Goal: Task Accomplishment & Management: Manage account settings

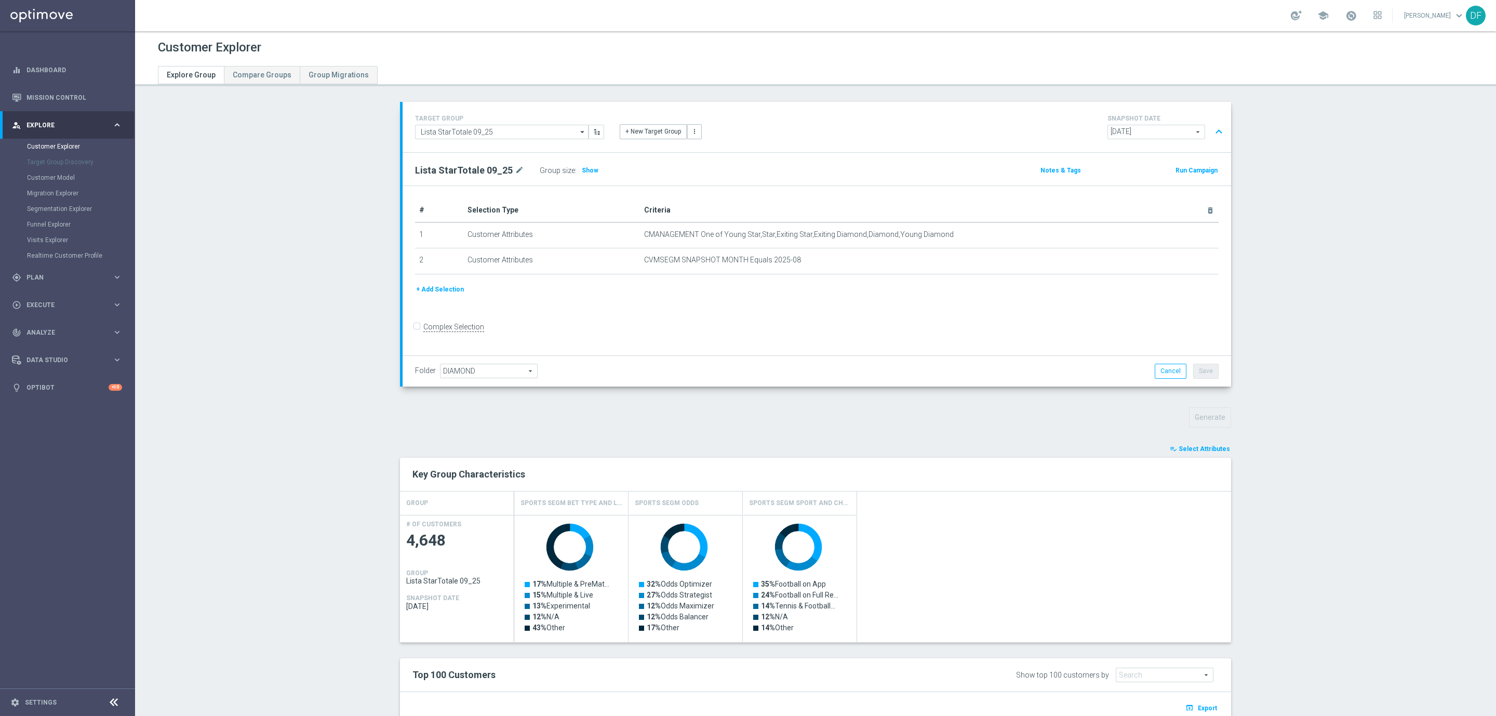
scroll to position [203, 0]
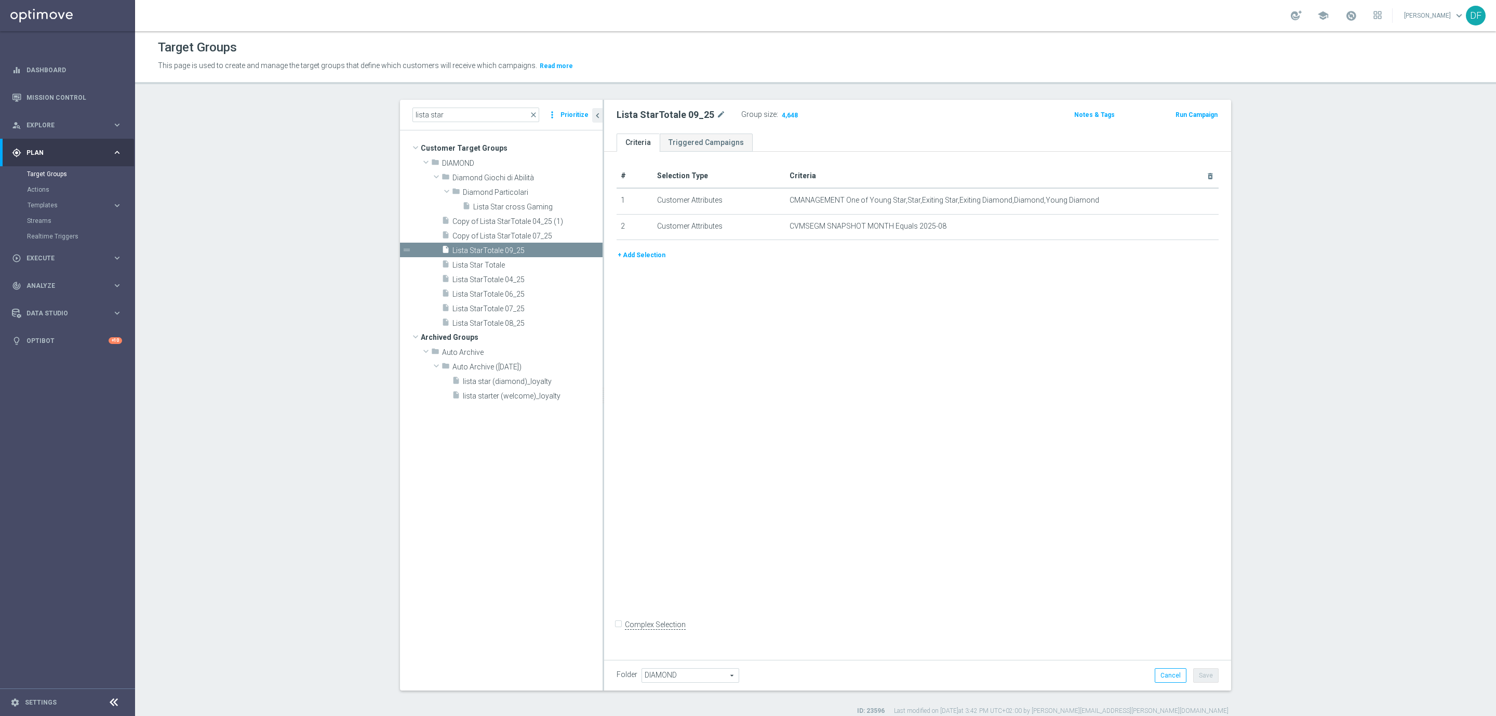
scroll to position [9, 0]
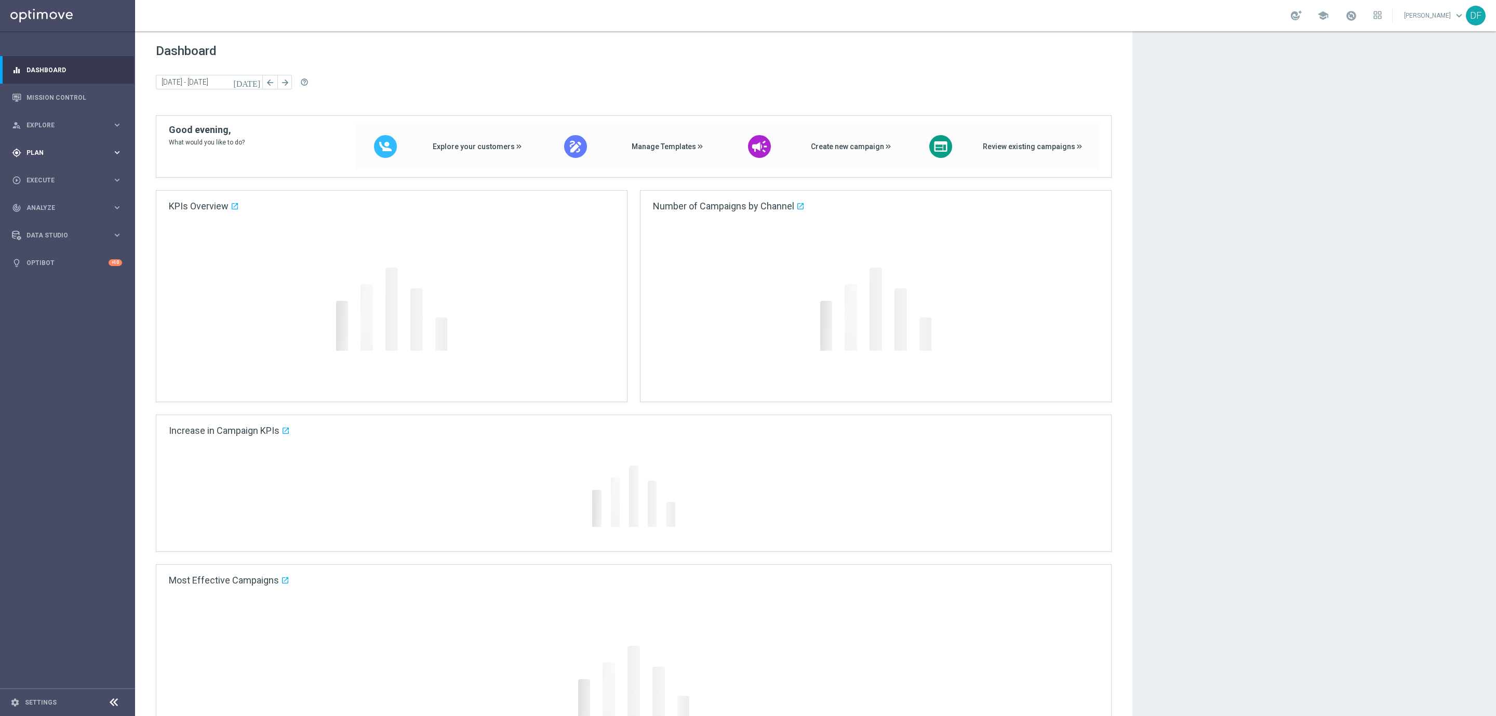
click at [42, 150] on span "Plan" at bounding box center [69, 153] width 86 height 6
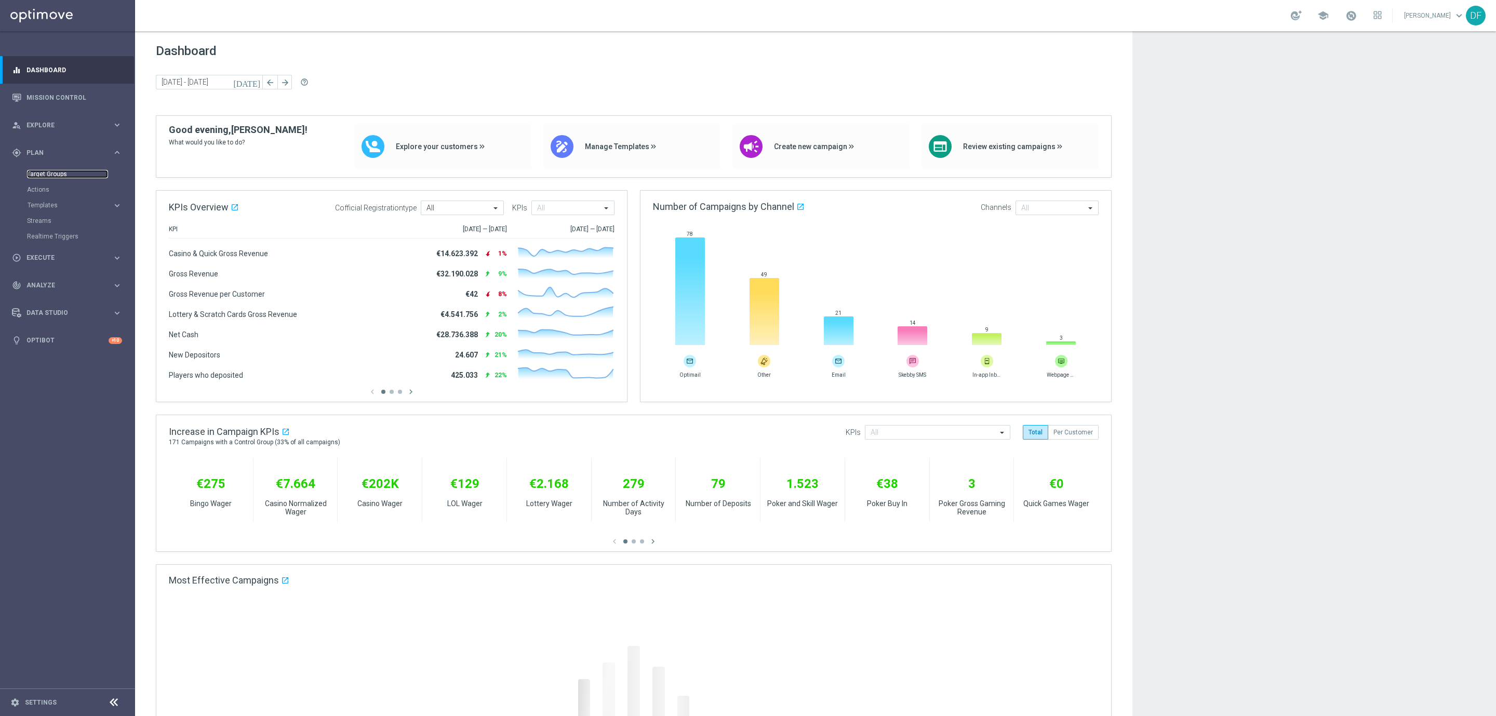
click at [39, 173] on link "Target Groups" at bounding box center [67, 174] width 81 height 8
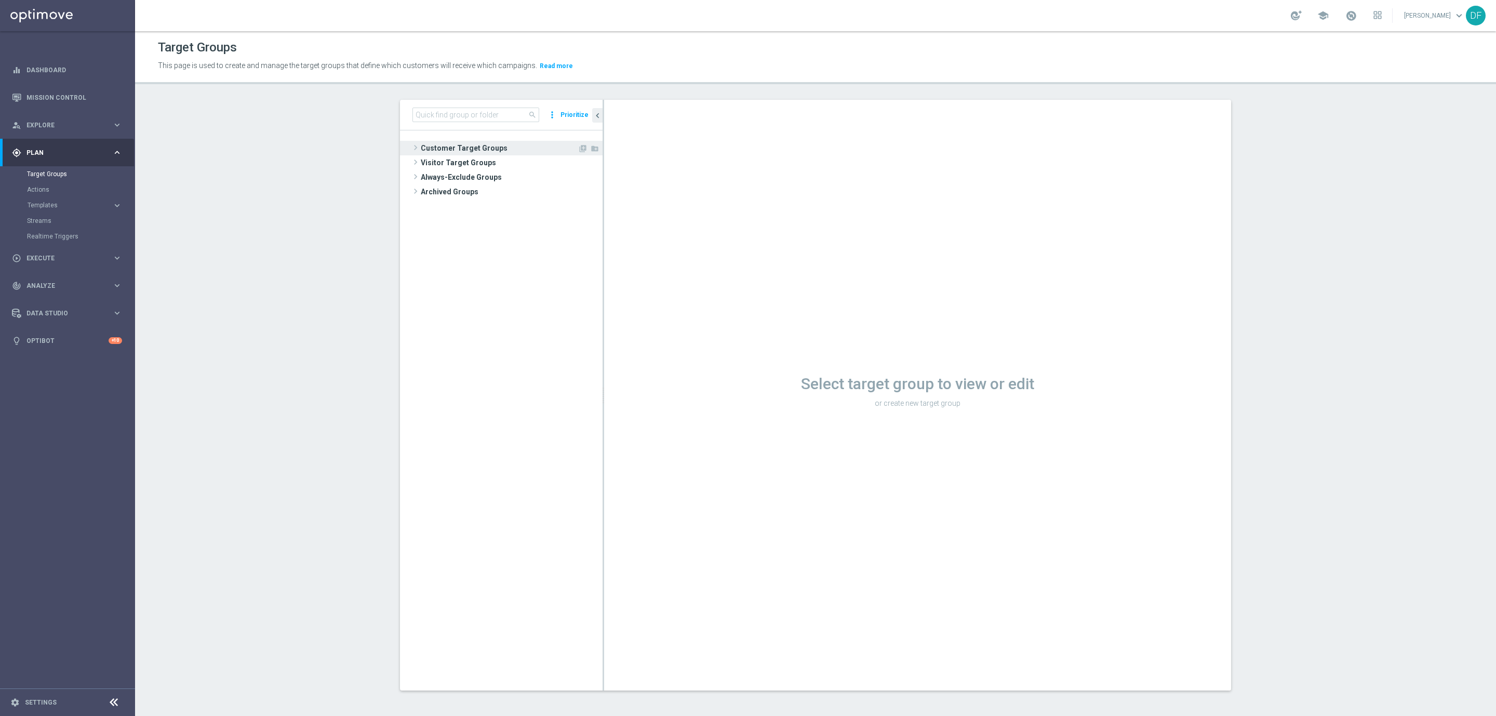
click at [457, 145] on span "Customer Target Groups" at bounding box center [499, 148] width 157 height 15
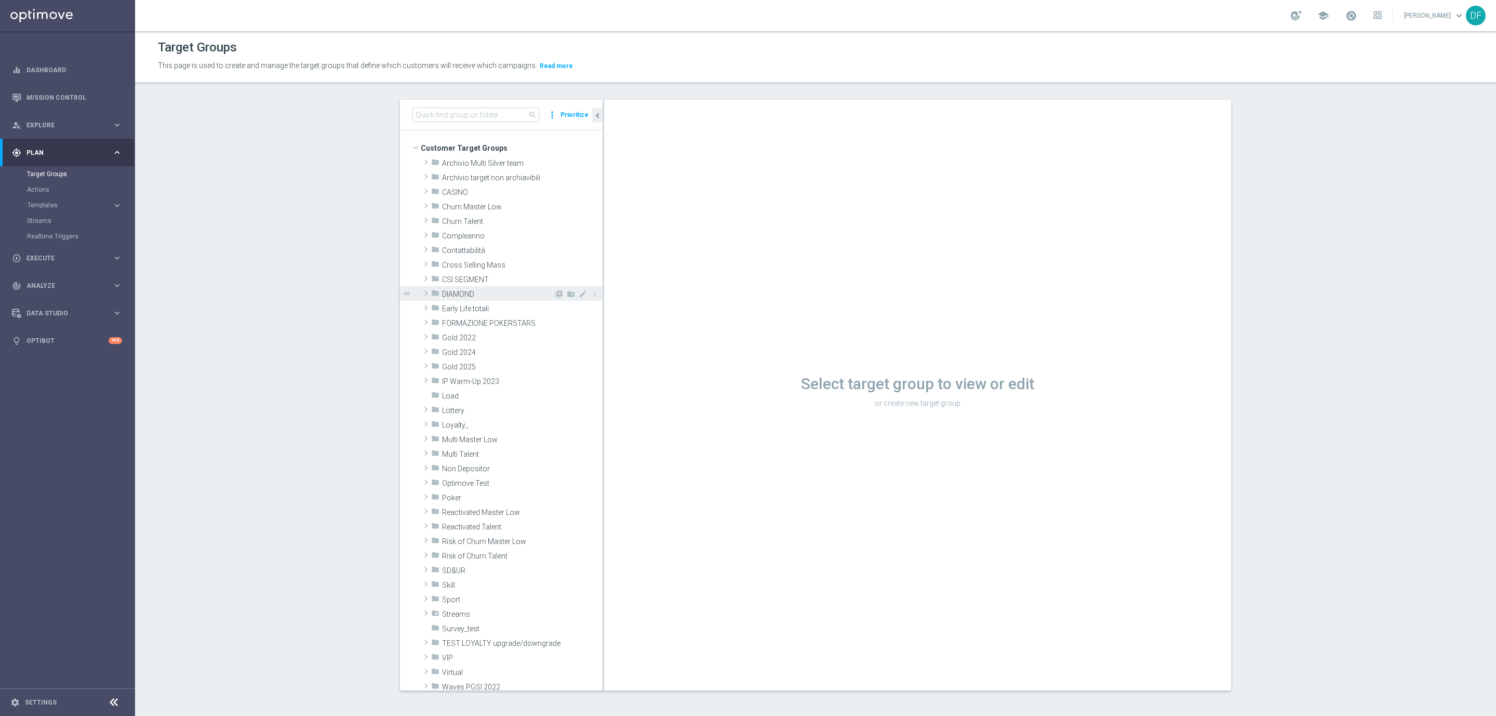
click at [446, 294] on span "DIAMOND" at bounding box center [498, 294] width 112 height 9
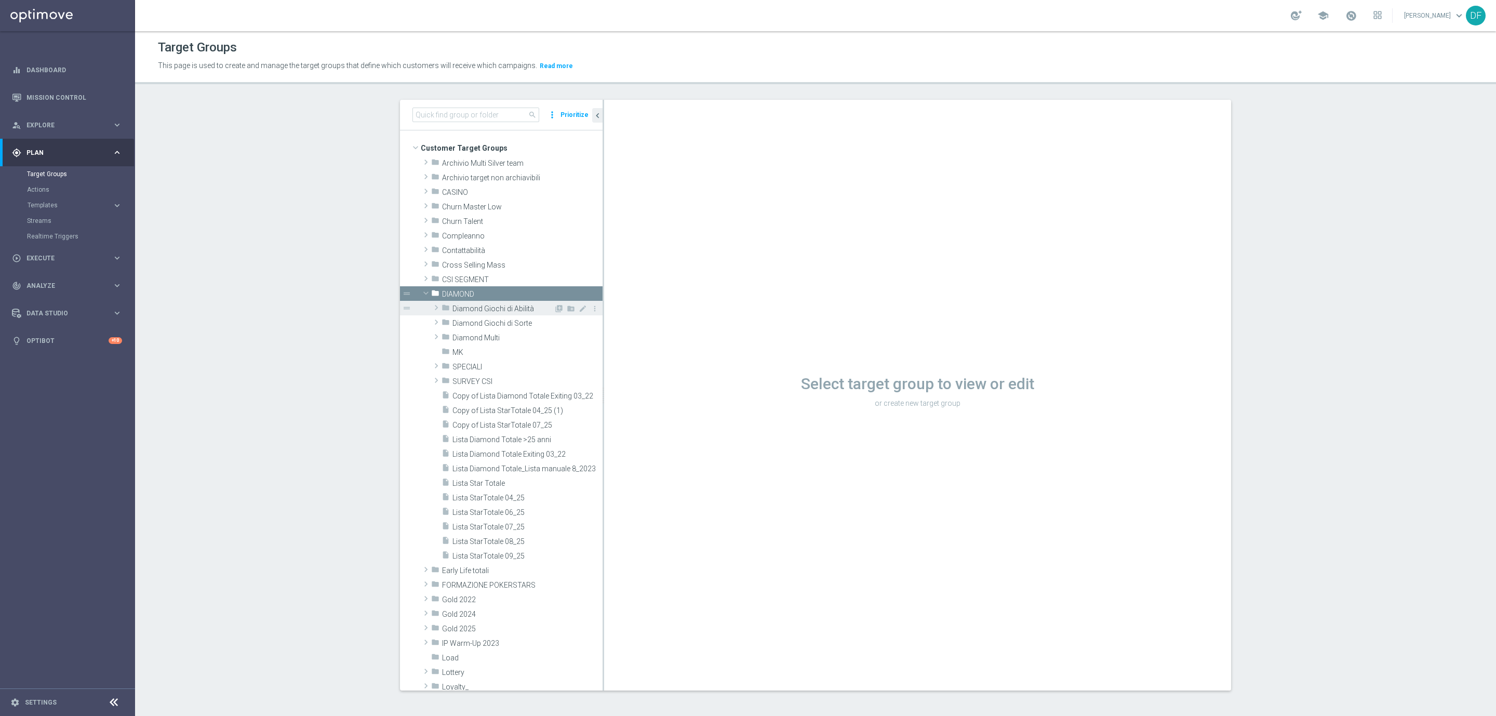
click at [462, 307] on span "Diamond Giochi di Abilità" at bounding box center [502, 308] width 101 height 9
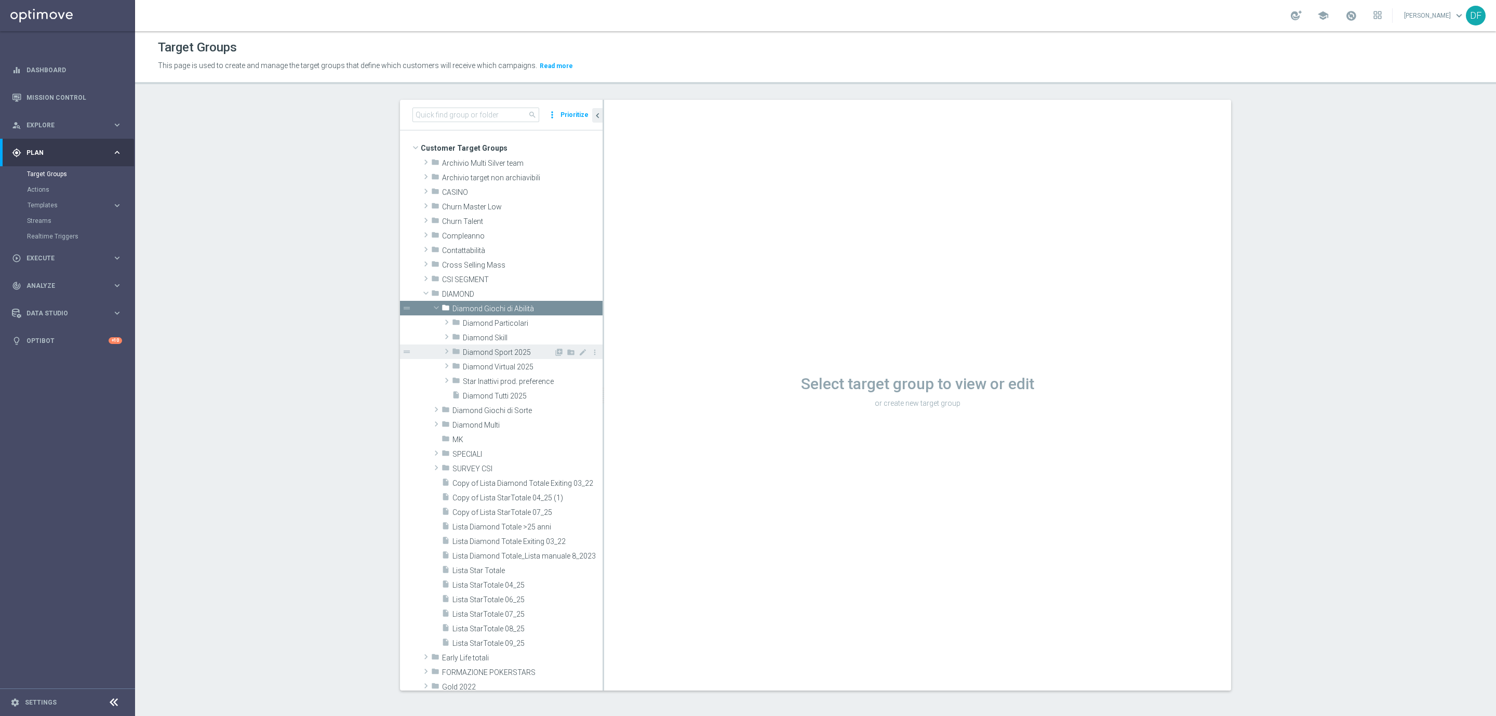
click at [509, 354] on span "Diamond Sport 2025" at bounding box center [508, 352] width 91 height 9
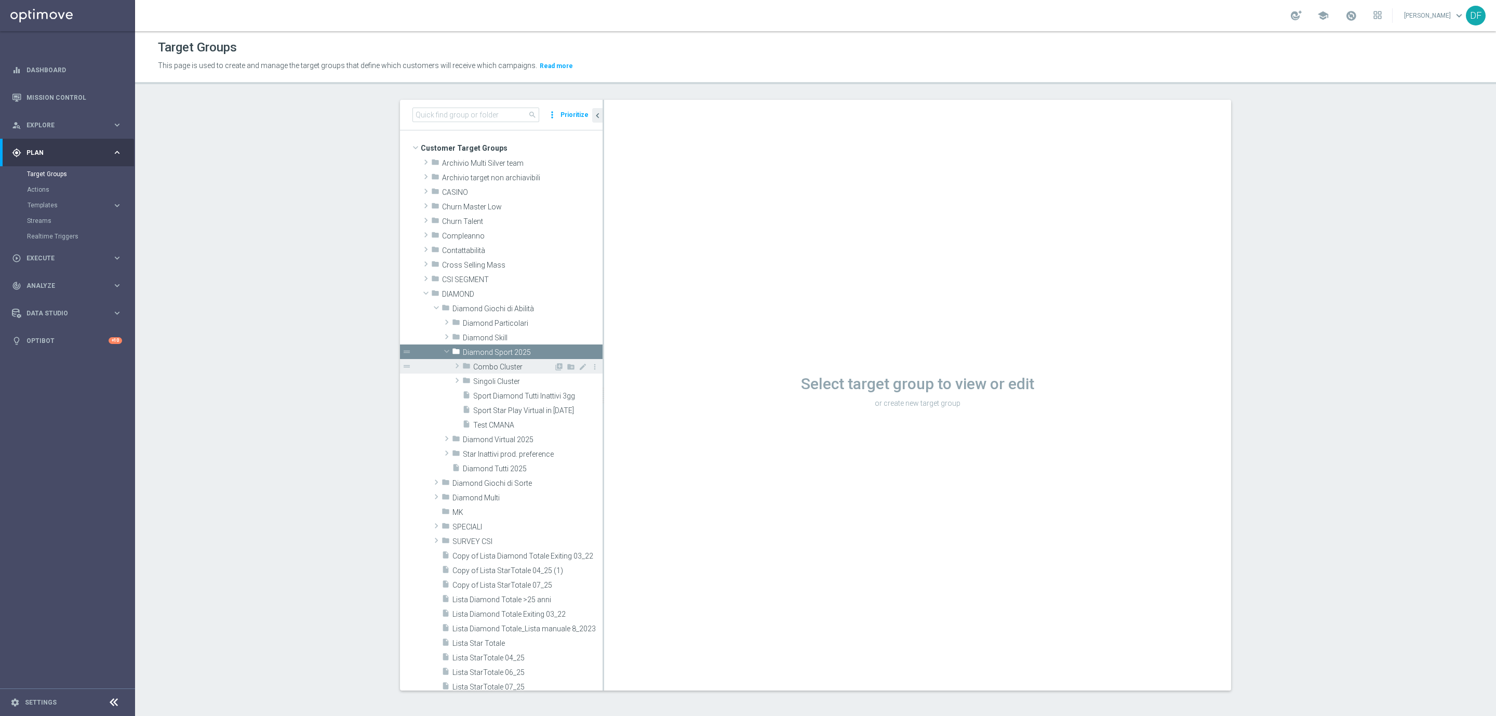
click at [506, 367] on span "Combo Cluster" at bounding box center [513, 367] width 80 height 9
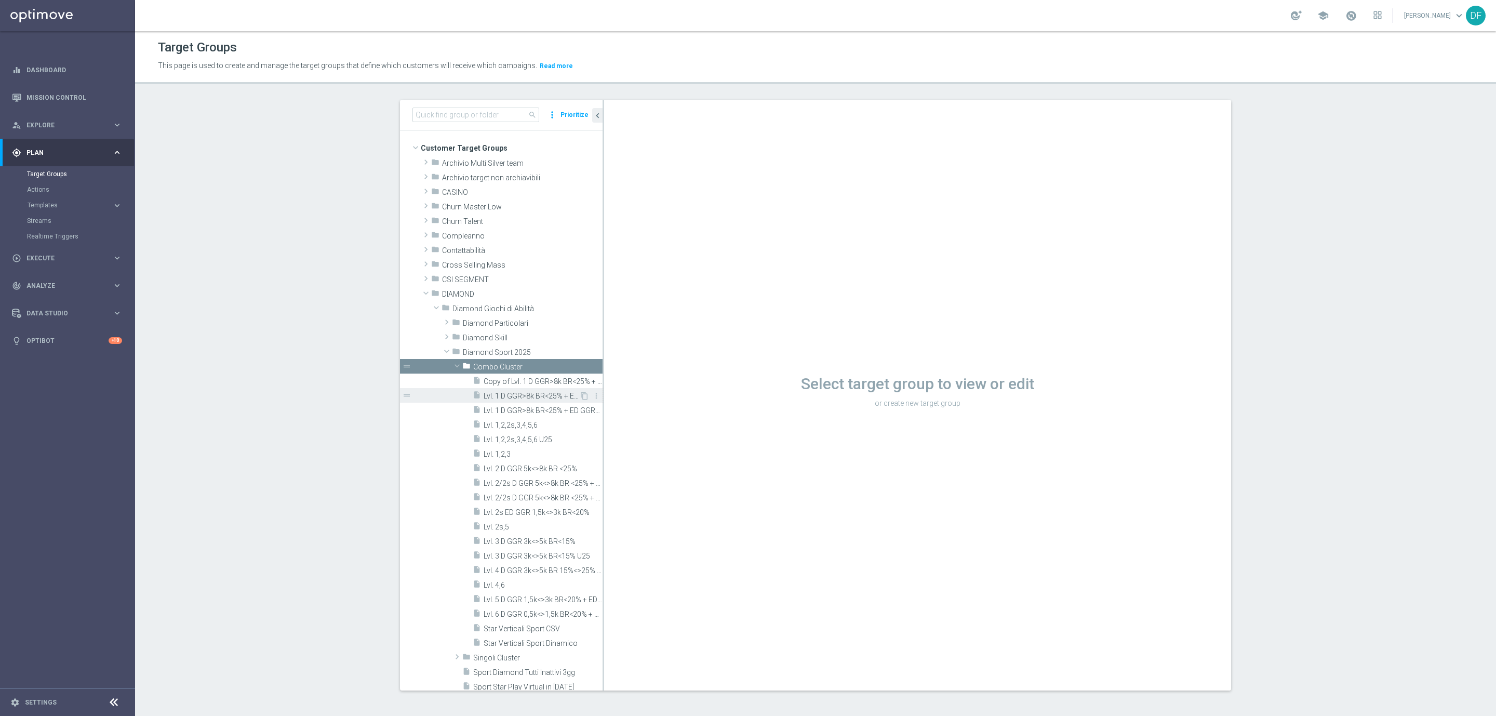
click at [508, 394] on span "Lvl. 1 D GGR>8k BR<25% + ED GGR>3k BR<20%" at bounding box center [532, 396] width 96 height 9
click at [509, 382] on span "Copy of Lvl. 1 D GGR>8k BR<25% + ED GGR>3k BR<20%" at bounding box center [532, 381] width 96 height 9
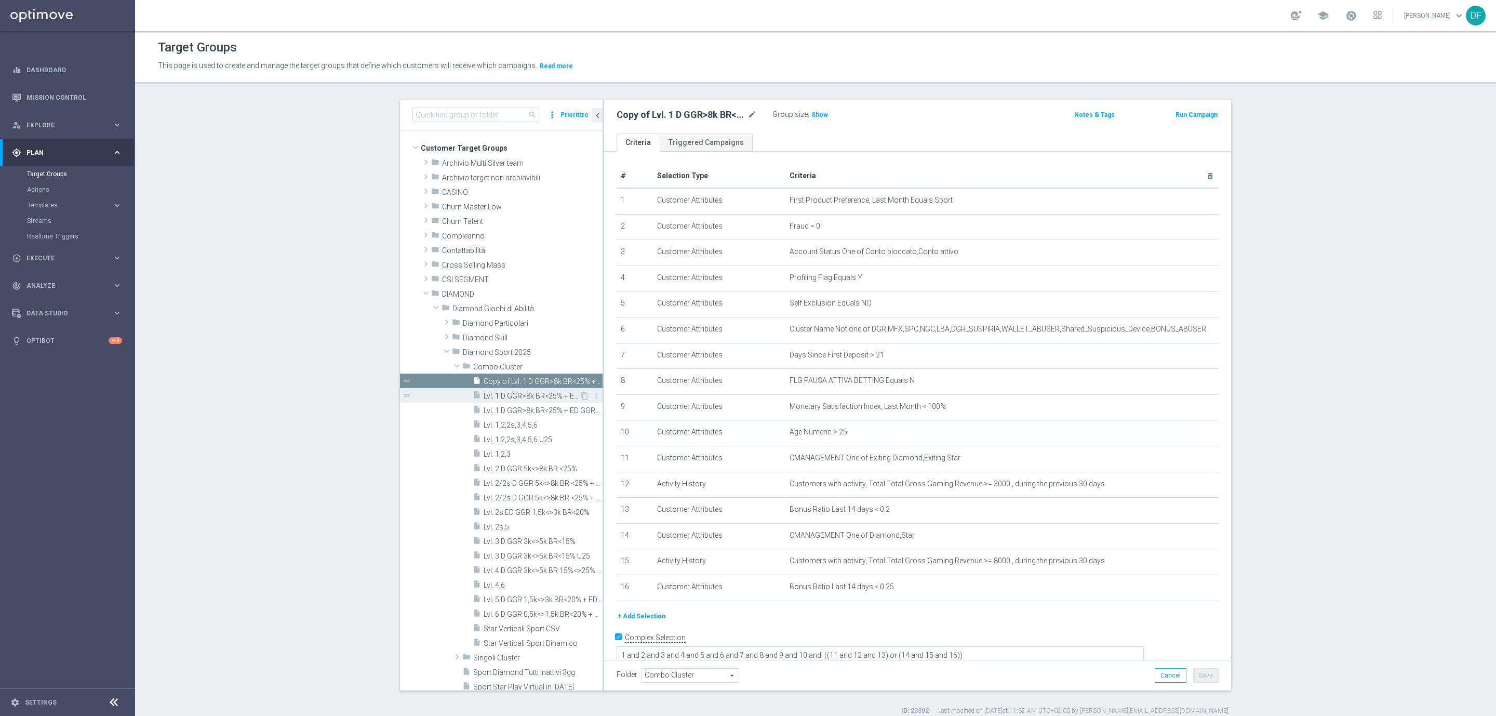
click at [499, 392] on span "Lvl. 1 D GGR>8k BR<25% + ED GGR>3k BR<20%" at bounding box center [532, 396] width 96 height 9
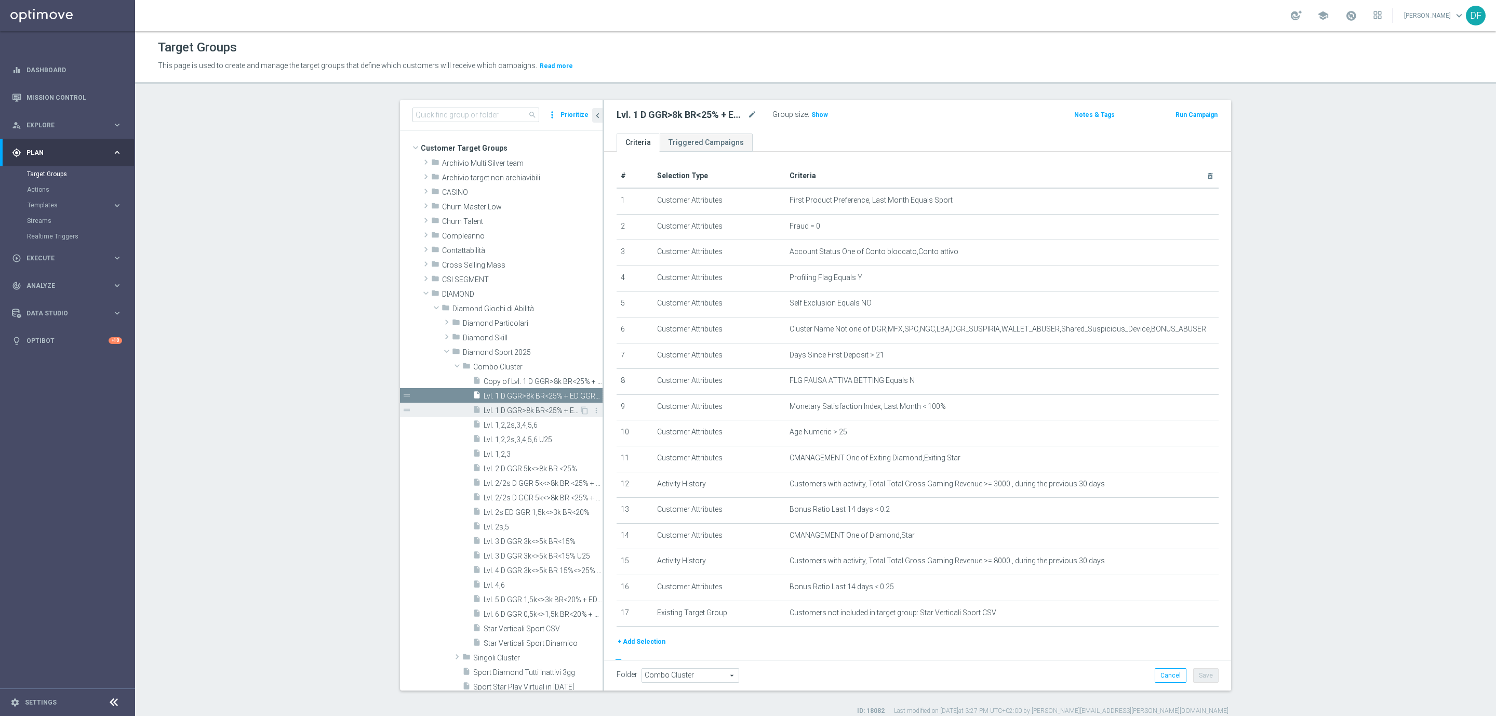
click at [500, 410] on span "Lvl. 1 D GGR>8k BR<25% + ED GGR>3k BR<20% U25" at bounding box center [532, 410] width 96 height 9
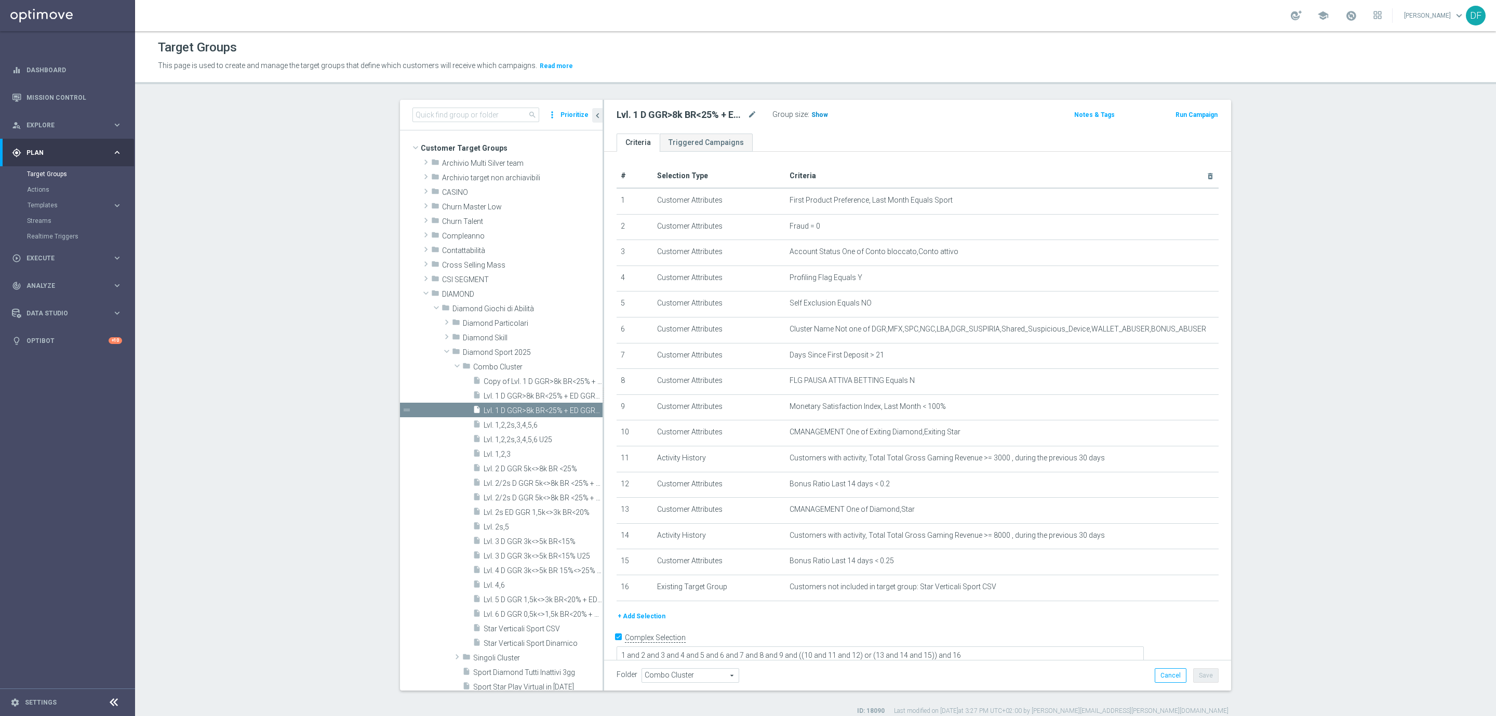
click at [812, 112] on span "Show" at bounding box center [819, 114] width 17 height 7
click at [745, 108] on div "Lvl. 1 D GGR>8k BR<25% + ED GGR>3k BR<20% U25 mode_edit" at bounding box center [694, 115] width 156 height 15
click at [747, 113] on icon "mode_edit" at bounding box center [751, 115] width 9 height 12
click at [531, 399] on span "Lvl. 1 D GGR>8k BR<25% + ED GGR>3k BR<20%" at bounding box center [532, 396] width 96 height 9
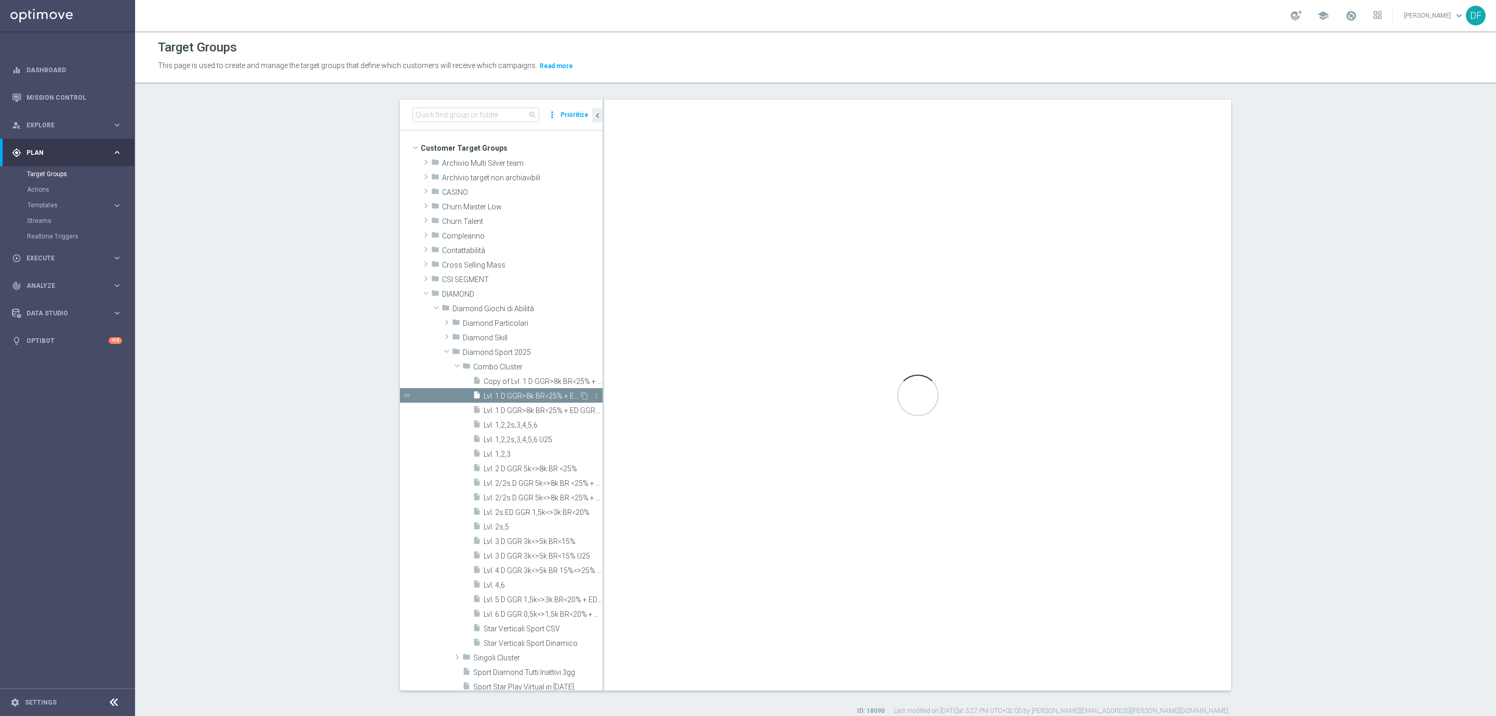
type textarea "1 and 2 and 3 and 4 and 5 and 6 and 7 and 8 and 9 and 10 and ((11 and 12 and 13…"
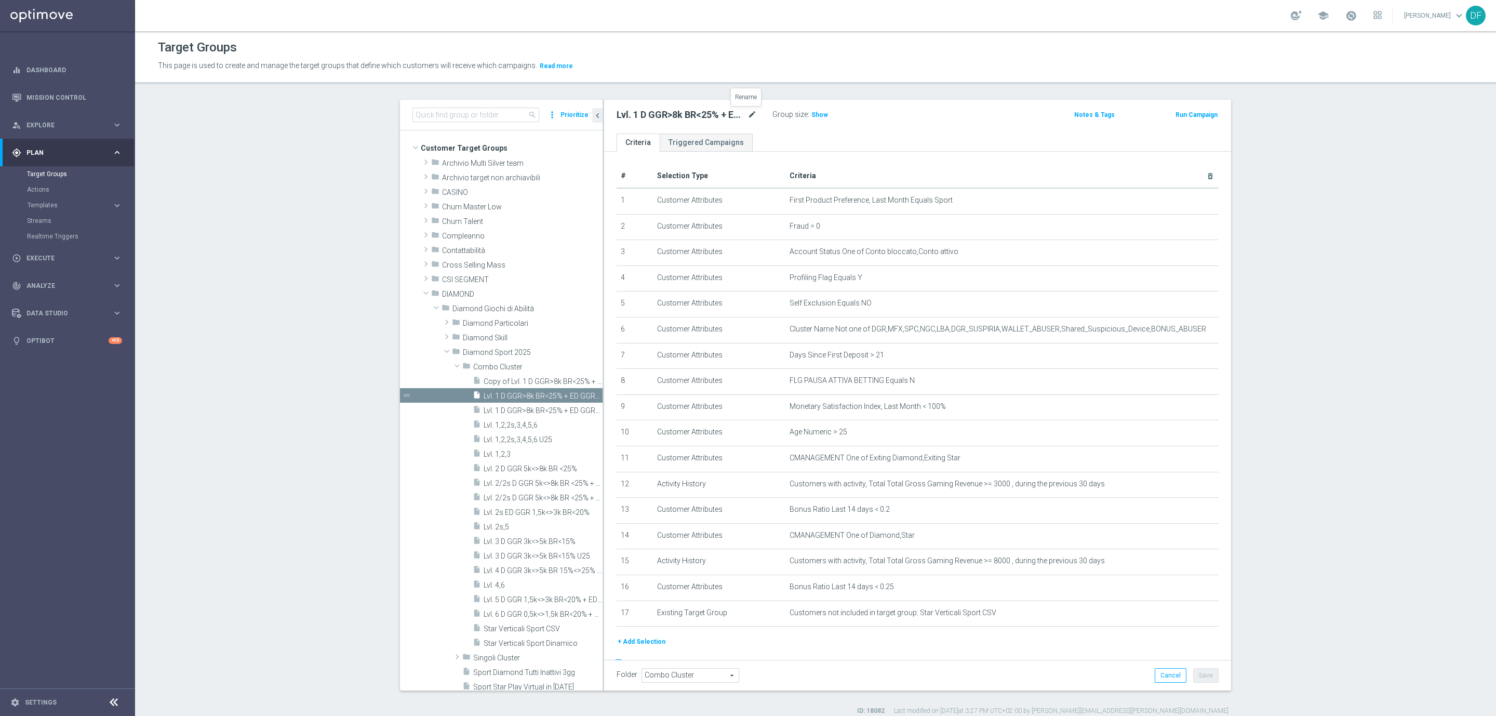
click at [747, 111] on icon "mode_edit" at bounding box center [751, 115] width 9 height 12
click at [814, 114] on span "Show" at bounding box center [819, 114] width 17 height 7
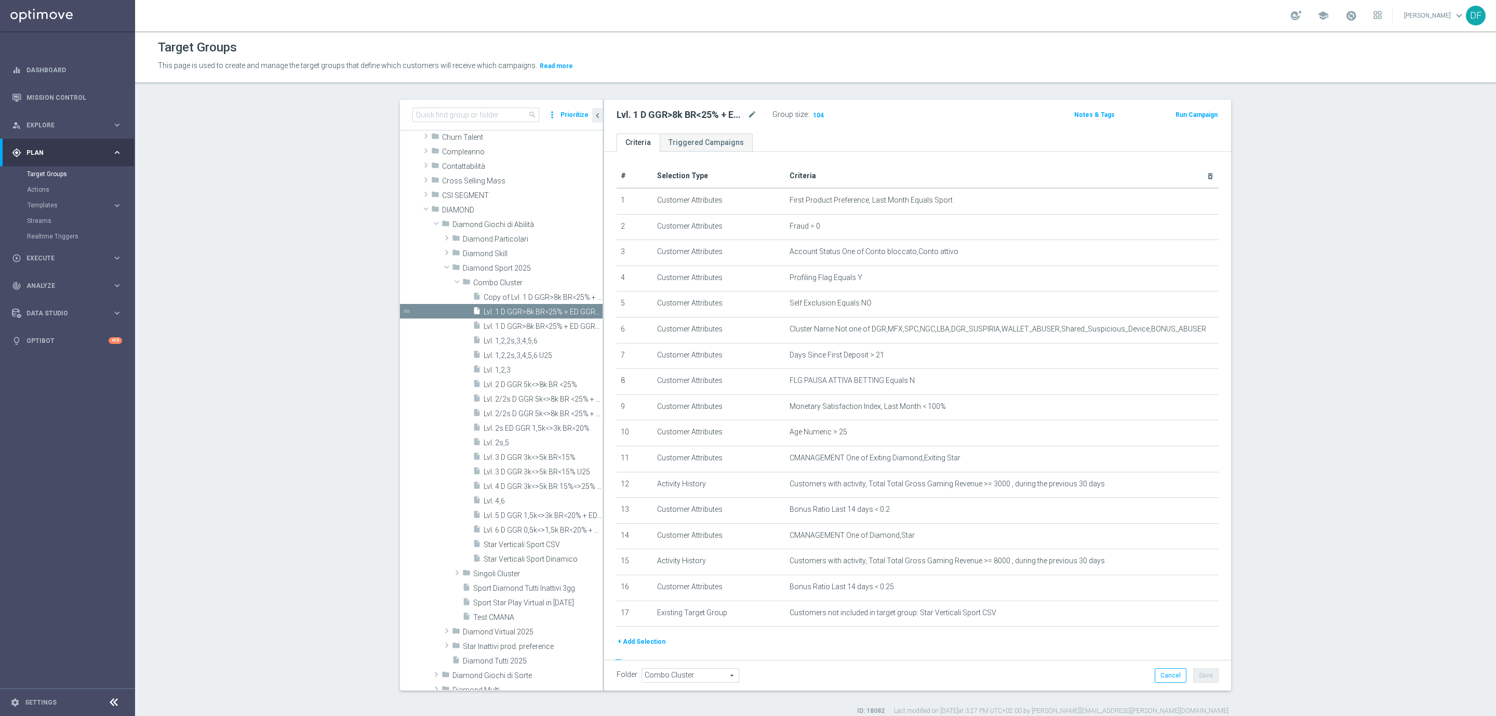
scroll to position [0, 0]
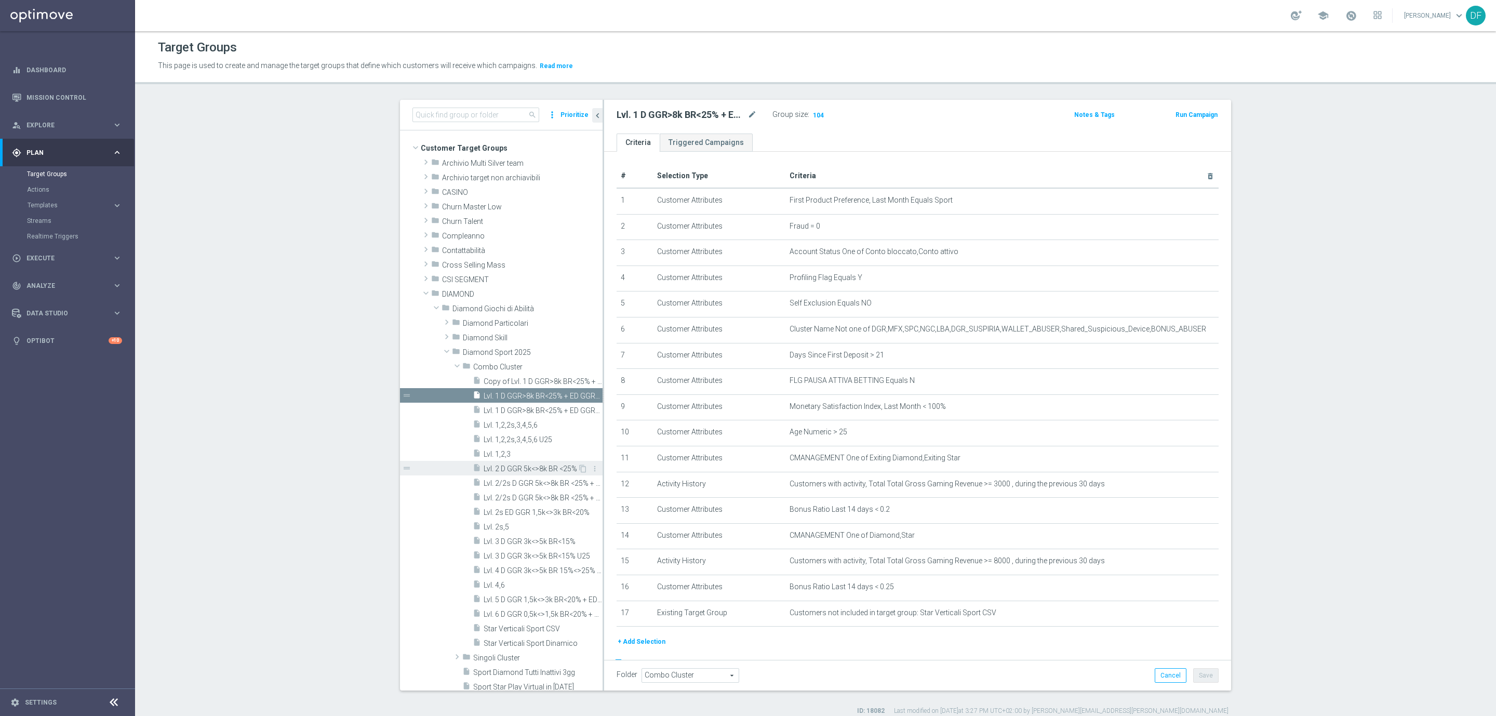
click at [527, 468] on span "Lvl. 2 D GGR 5k<>8k BR <25%" at bounding box center [531, 468] width 94 height 9
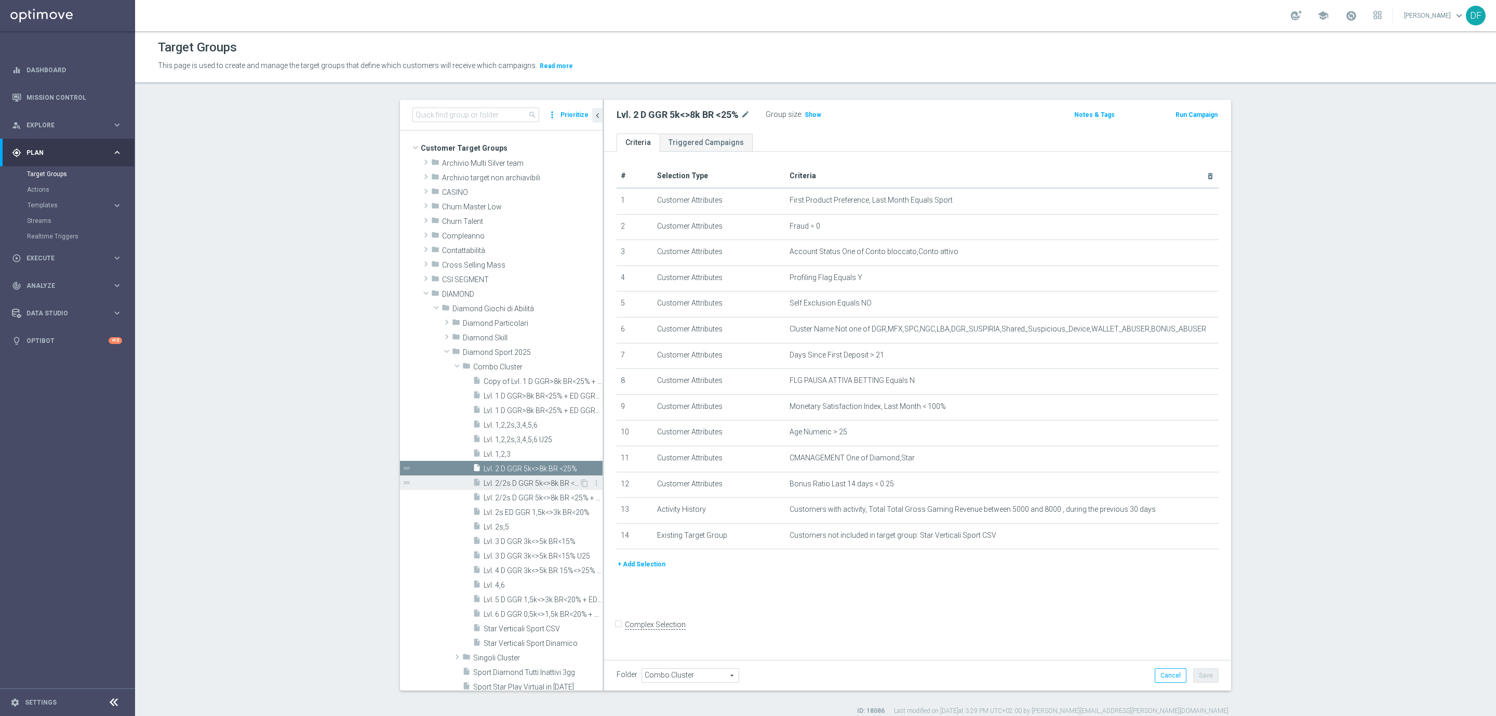
click at [529, 488] on div "insert_drive_file Lvl. 2/2s D GGR 5k<>8k BR <25% + ED GGR 1,5k<>3k BR<20%" at bounding box center [526, 482] width 106 height 15
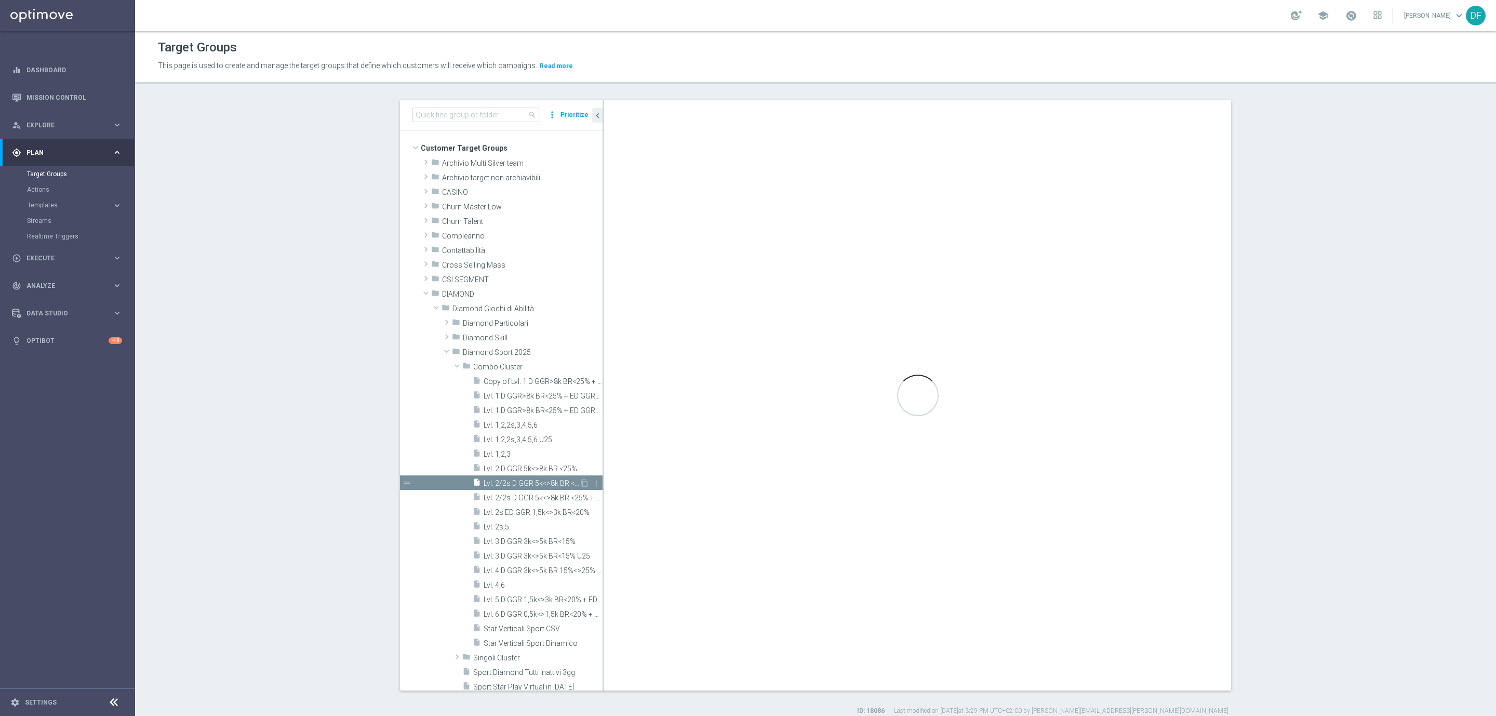
checkbox input "true"
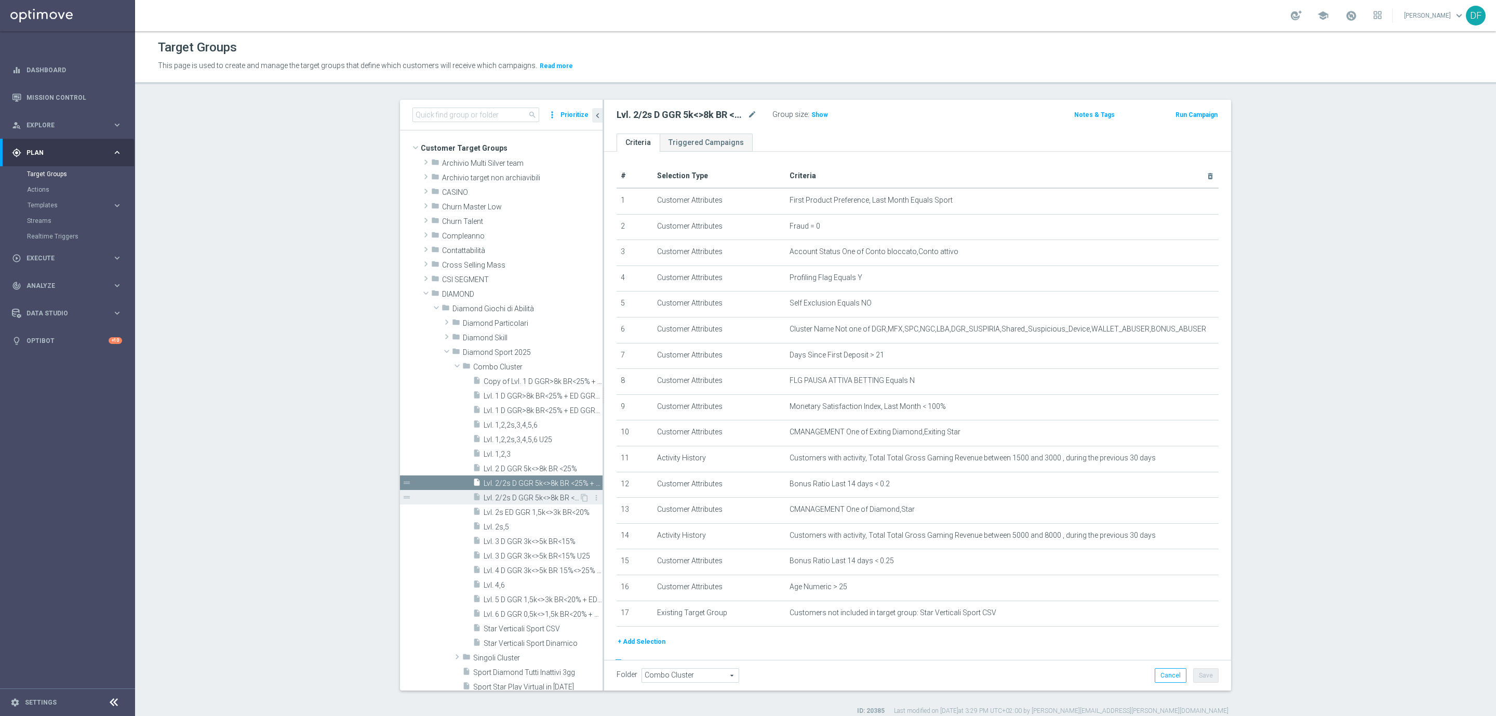
click at [529, 499] on span "Lvl. 2/2s D GGR 5k<>8k BR <25% + ED GGR 1,5k<>3k BR<20% U25" at bounding box center [532, 497] width 96 height 9
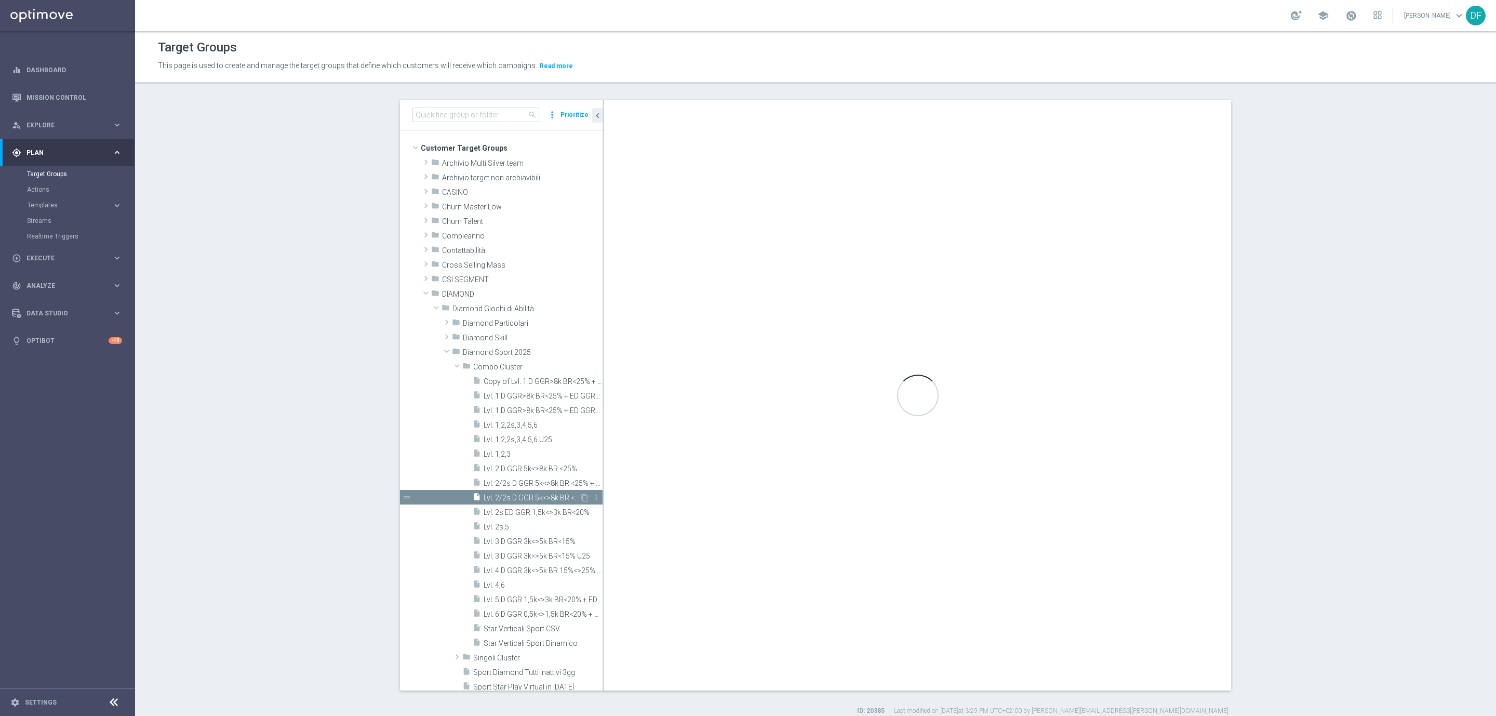
type textarea "1 and 2 and 3 and 4 and 5 and 6 and 7 and 8 and 9 and ((10 and 11 and 12) or (1…"
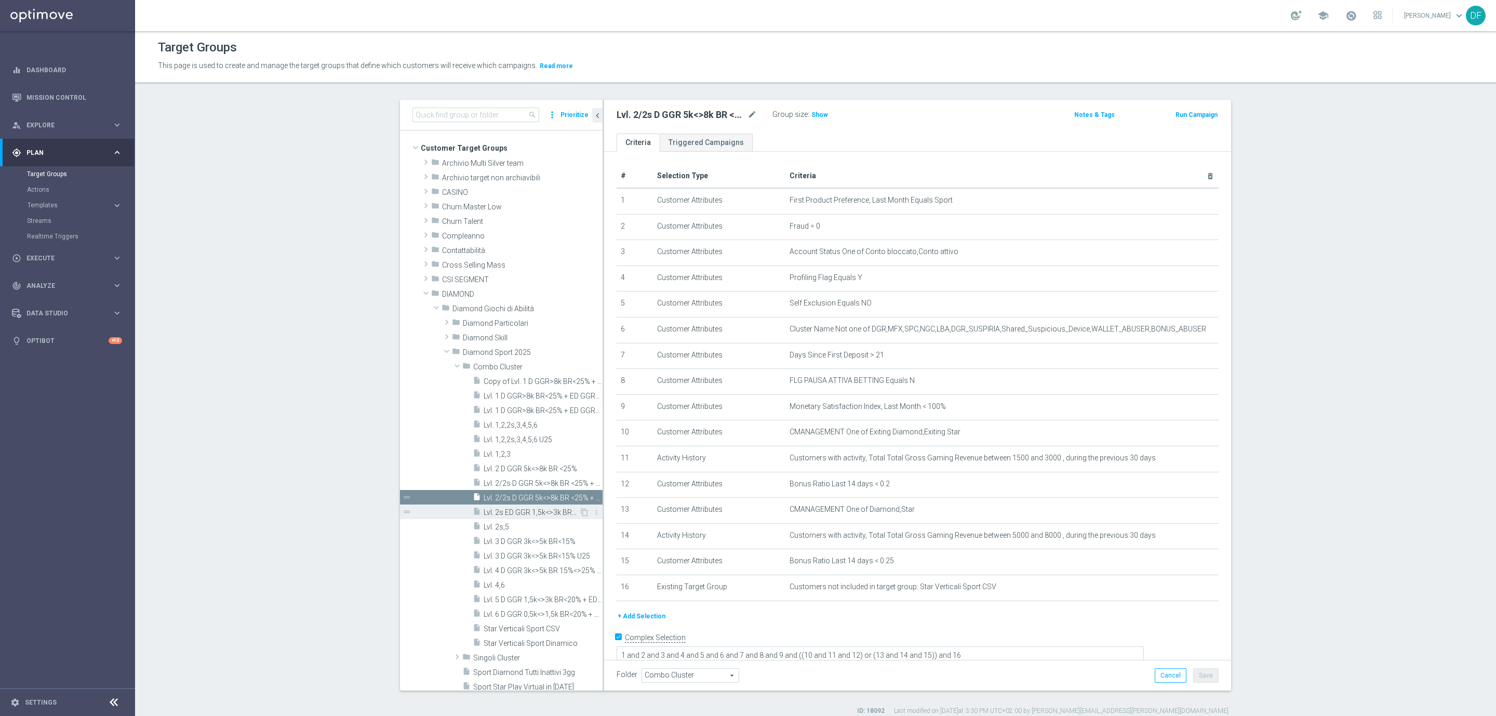
click at [528, 511] on span "Lvl. 2s ED GGR 1,5k<>3k BR<20%" at bounding box center [532, 512] width 96 height 9
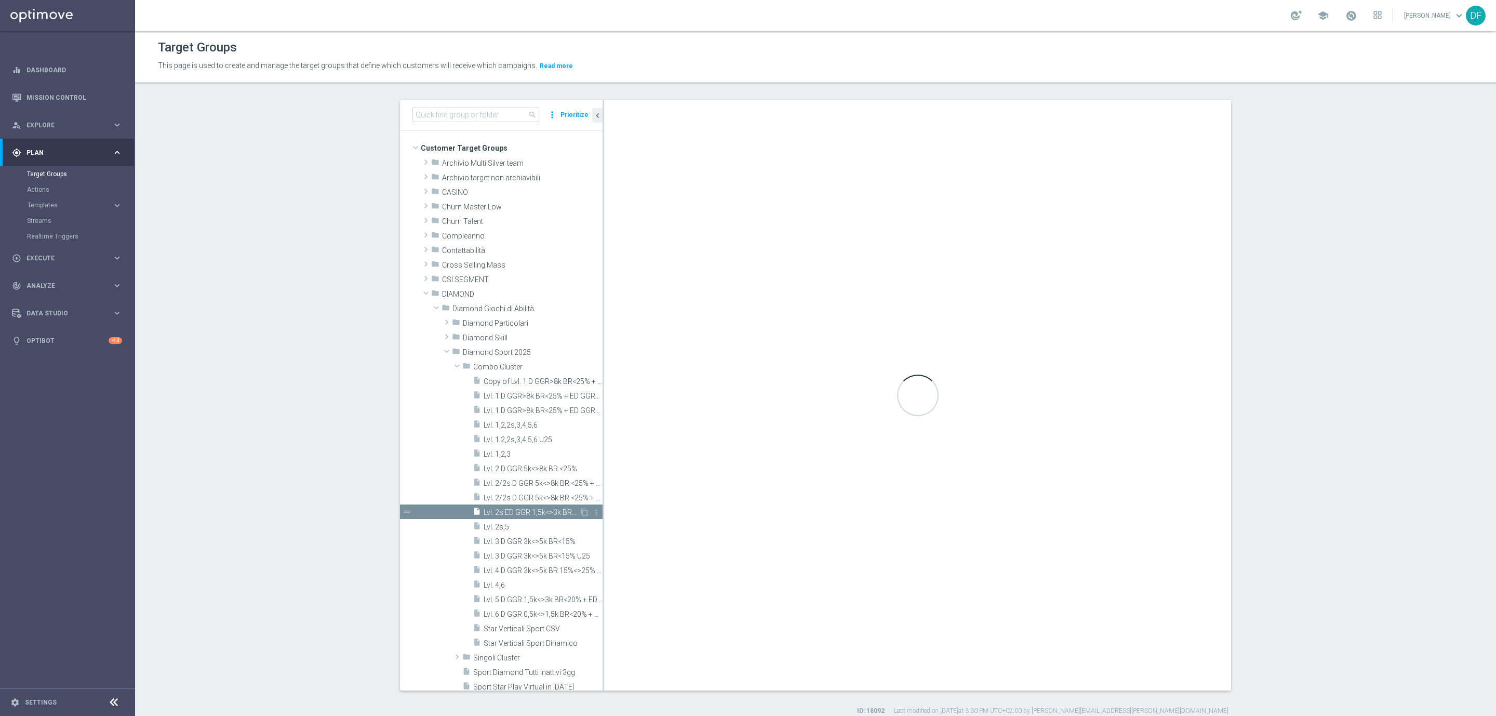
checkbox input "false"
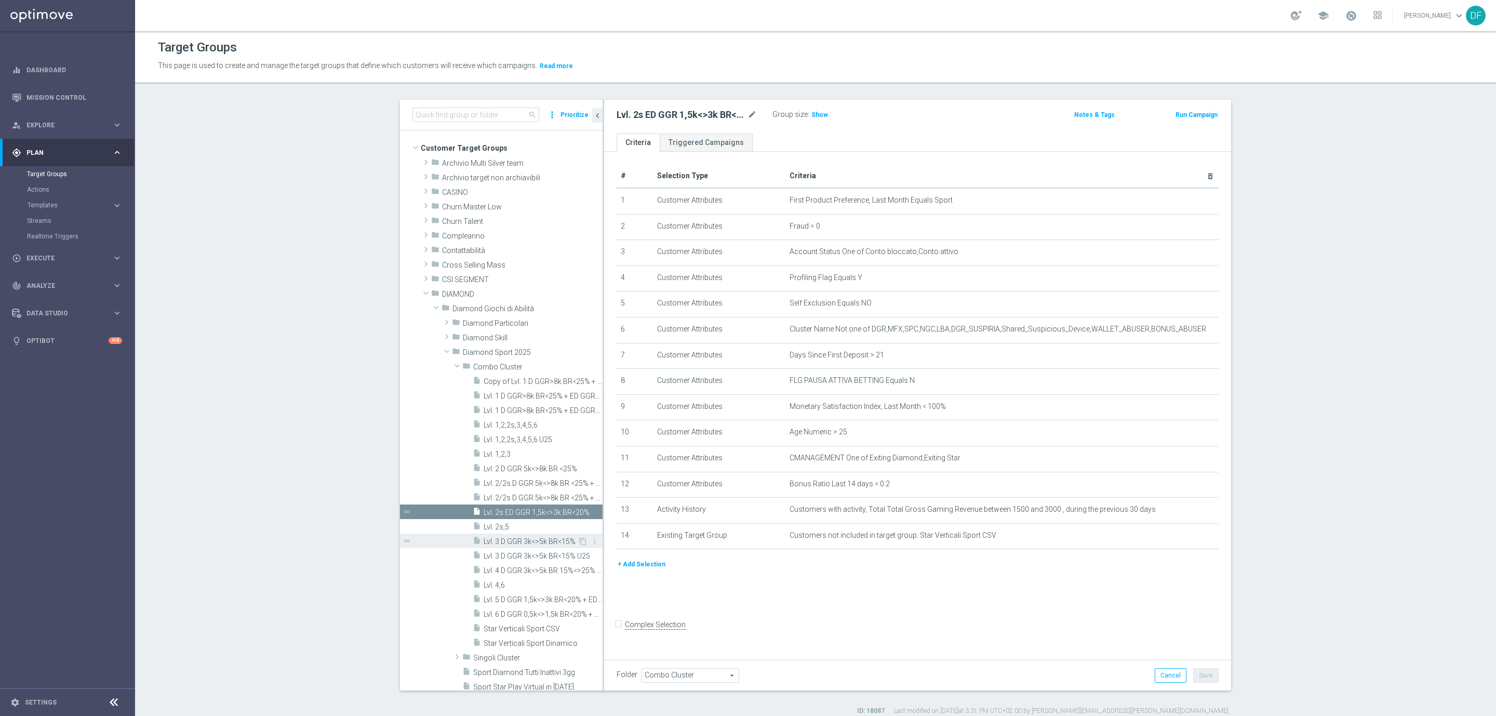
click at [519, 539] on span "Lvl. 3 D GGR 3k<>5k BR<15%" at bounding box center [531, 541] width 94 height 9
